Goal: Task Accomplishment & Management: Complete application form

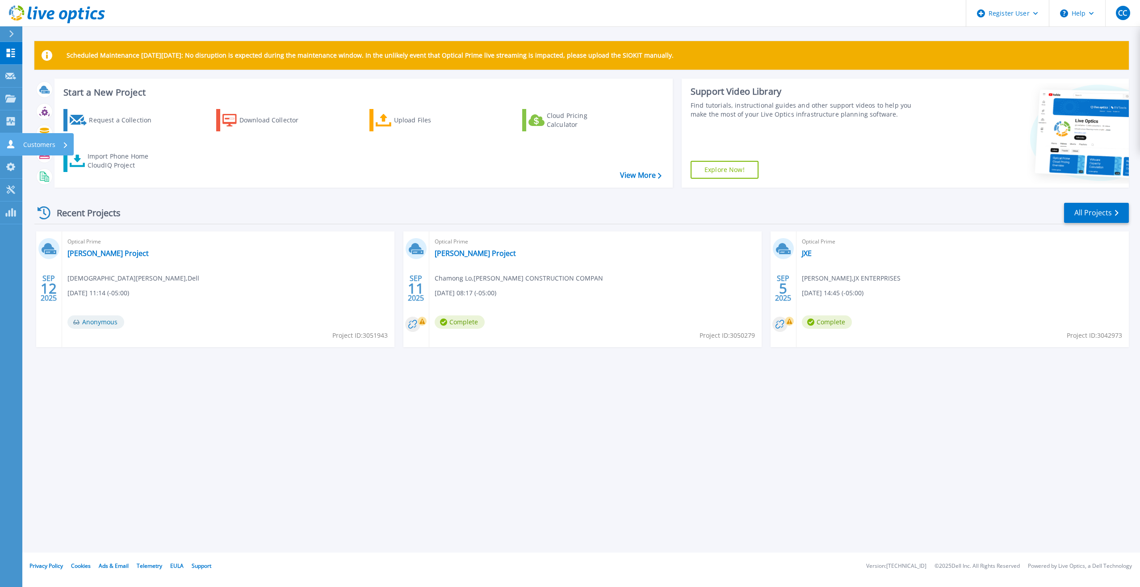
click at [14, 144] on icon at bounding box center [10, 144] width 11 height 8
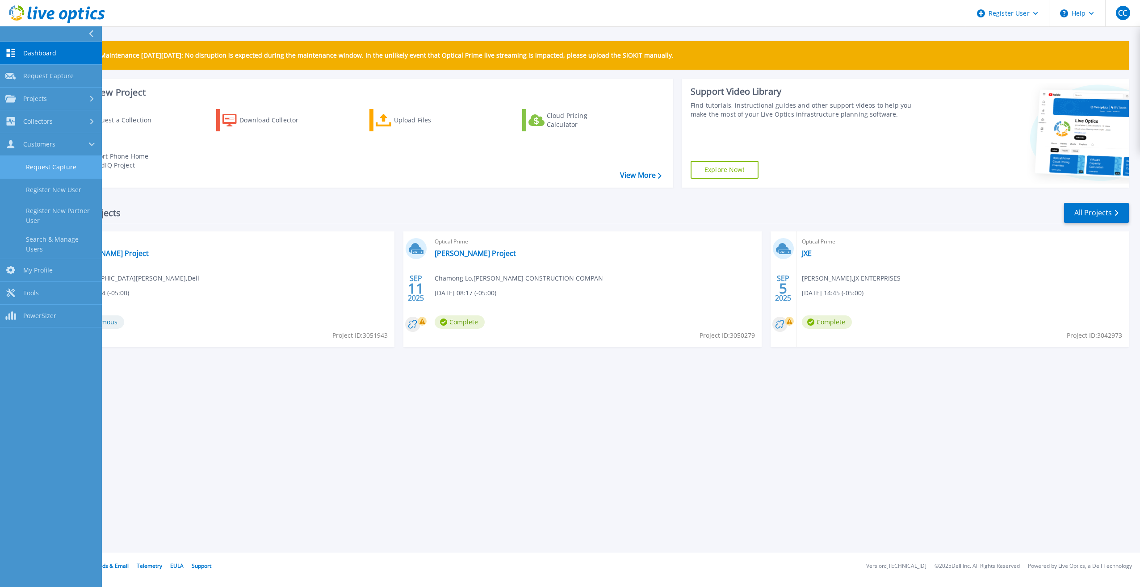
click at [36, 164] on link "Request Capture" at bounding box center [51, 167] width 102 height 23
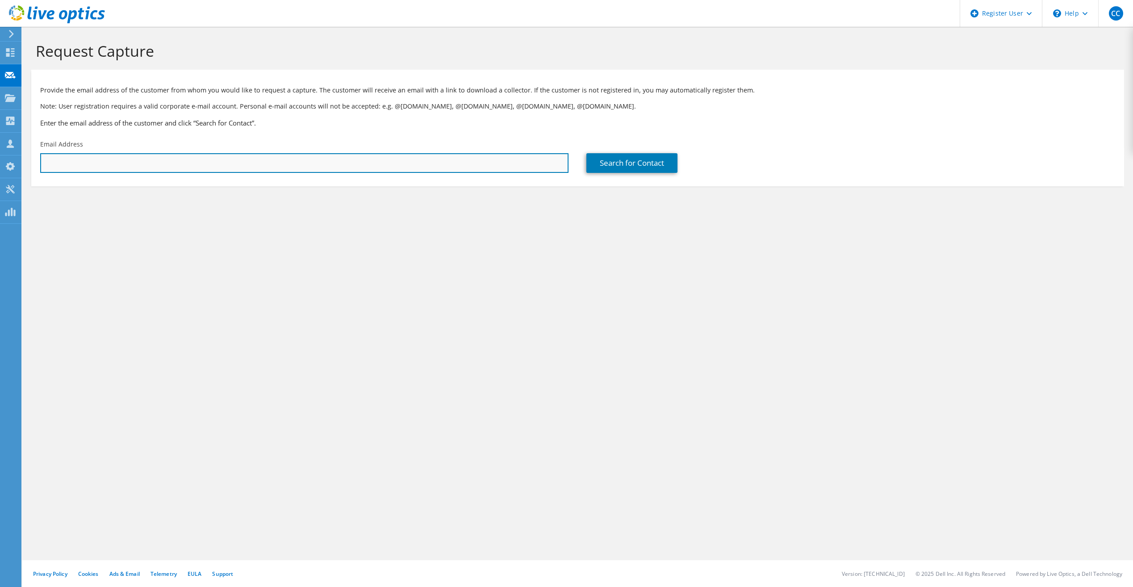
click at [101, 163] on input "text" at bounding box center [304, 163] width 528 height 20
click at [247, 171] on input "text" at bounding box center [304, 163] width 528 height 20
paste input "[EMAIL_ADDRESS][DOMAIN_NAME]"
type input "[EMAIL_ADDRESS][DOMAIN_NAME]"
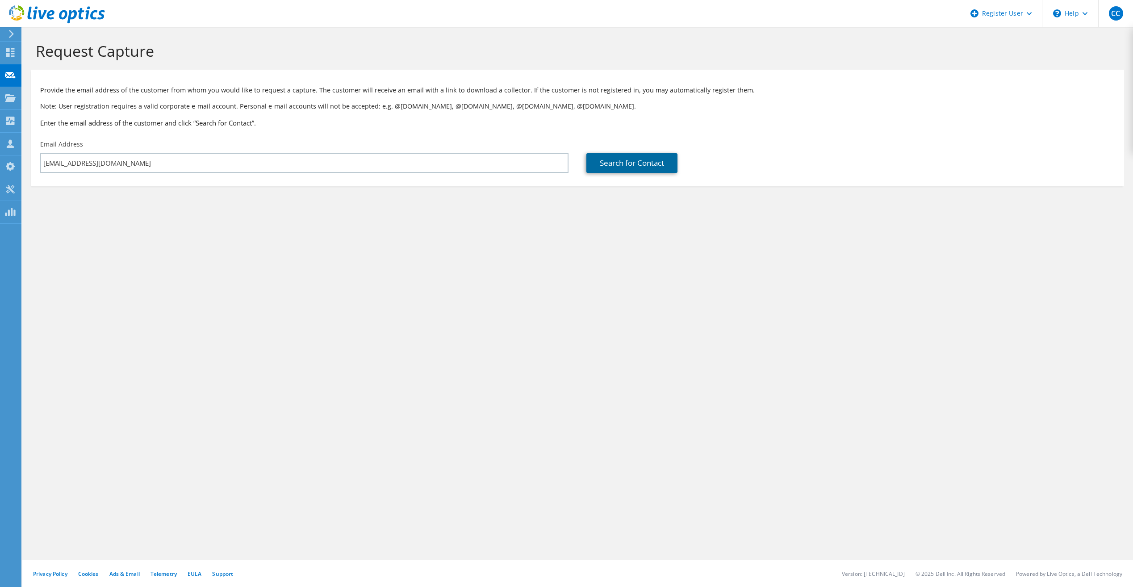
click at [621, 167] on link "Search for Contact" at bounding box center [631, 163] width 91 height 20
type input "FRANKLIN ENERGY SERVICES INC"
type input "[PERSON_NAME]"
type input "[GEOGRAPHIC_DATA]"
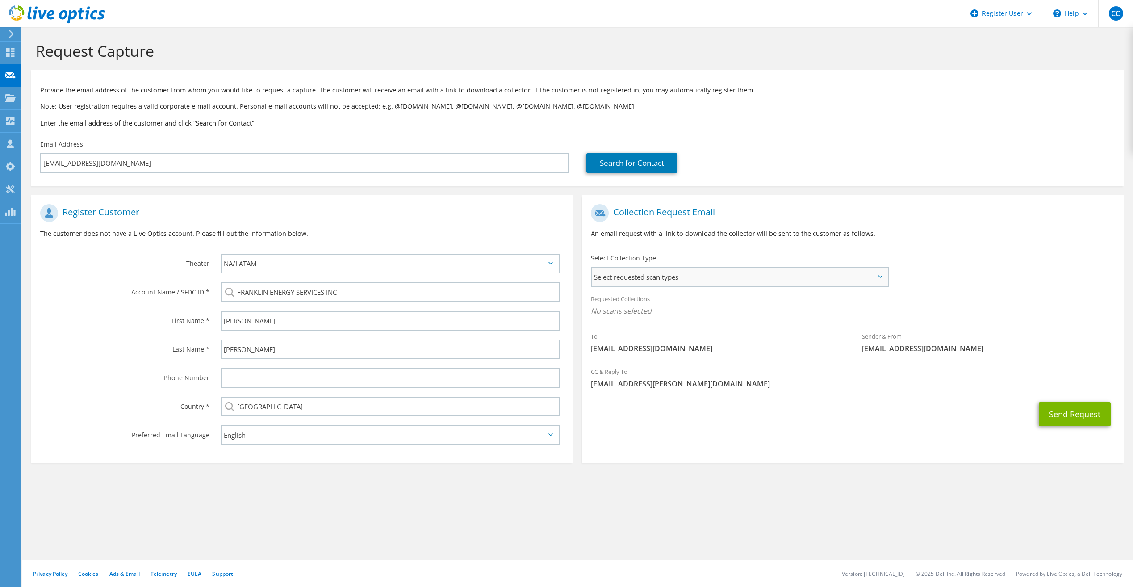
click at [663, 282] on span "Select requested scan types" at bounding box center [739, 277] width 295 height 18
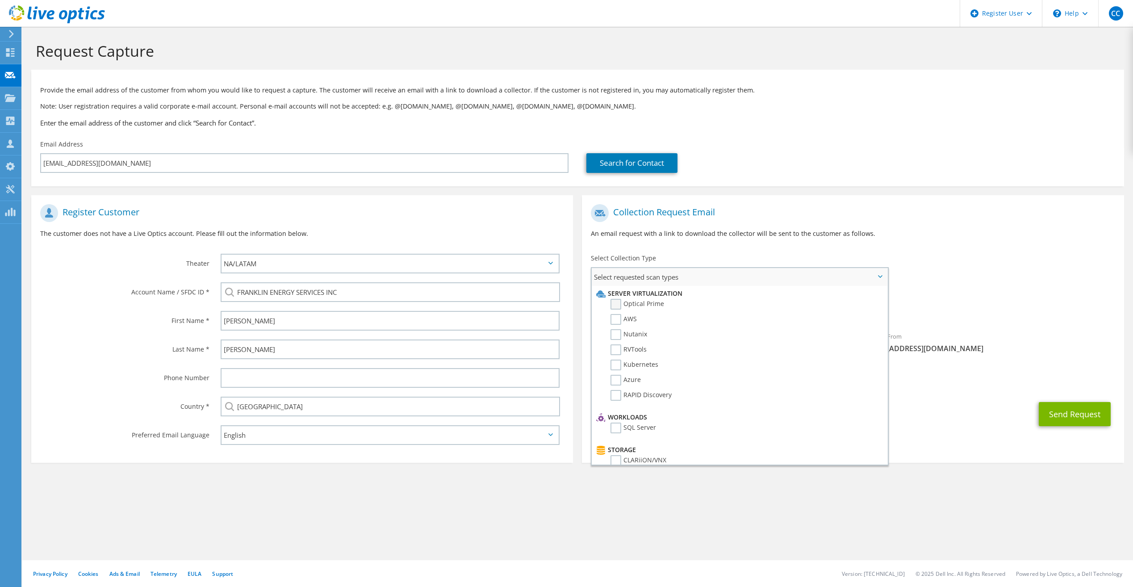
click at [616, 302] on label "Optical Prime" at bounding box center [637, 304] width 54 height 11
click at [0, 0] on input "Optical Prime" at bounding box center [0, 0] width 0 height 0
click at [922, 220] on h1 "Collection Request Email" at bounding box center [850, 213] width 519 height 18
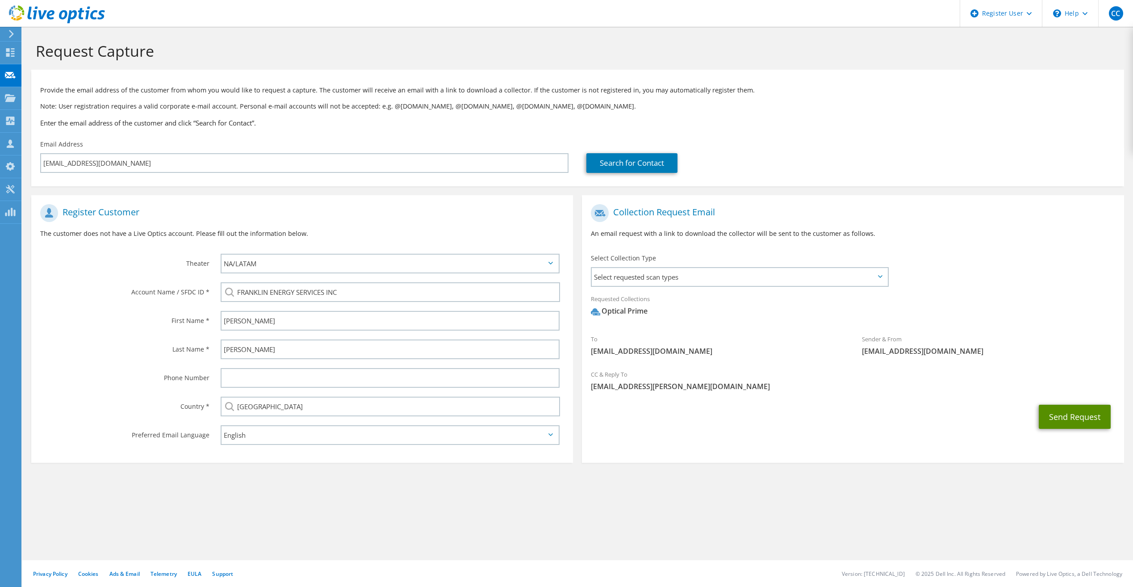
click at [1061, 412] on button "Send Request" at bounding box center [1075, 417] width 72 height 24
